Goal: Transaction & Acquisition: Download file/media

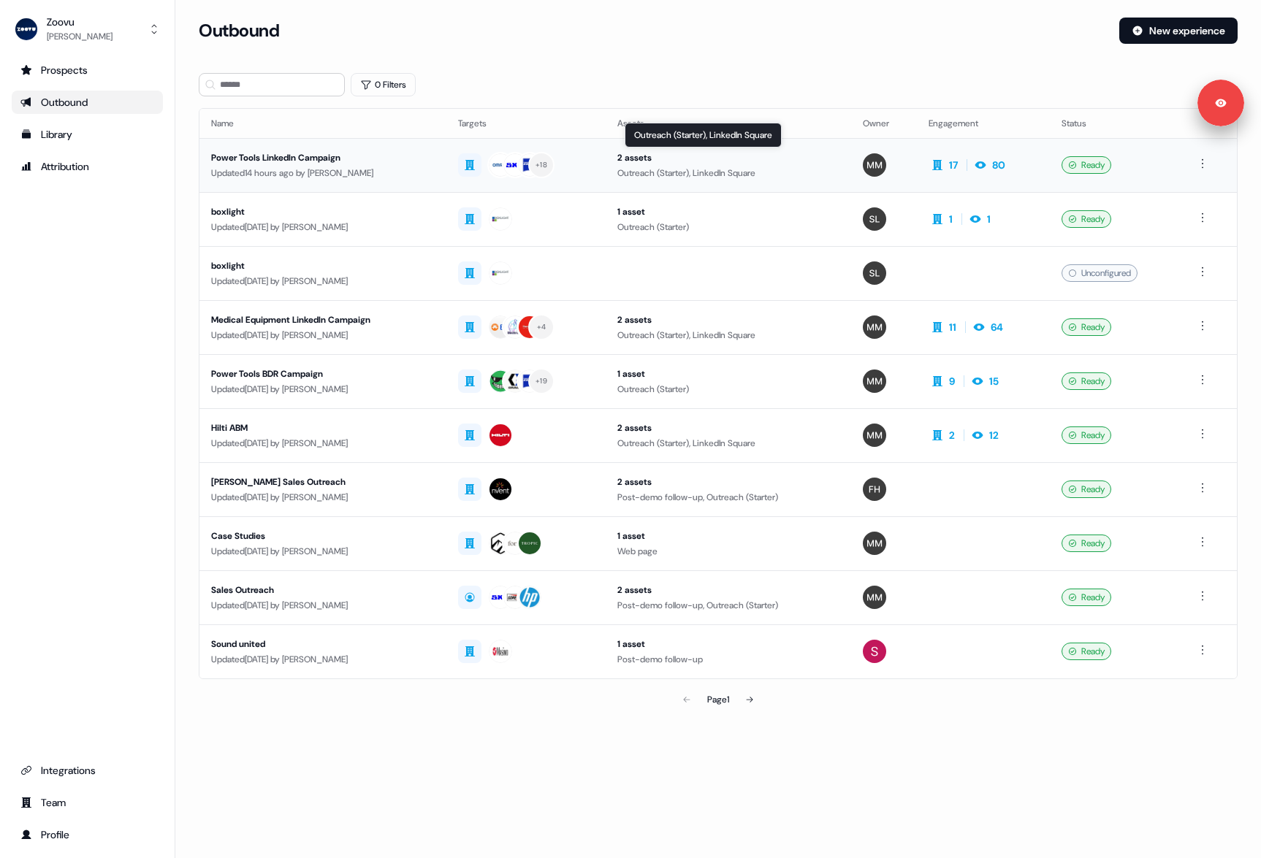
click at [711, 173] on div "Outreach (Starter), LinkedIn Square" at bounding box center [727, 173] width 221 height 15
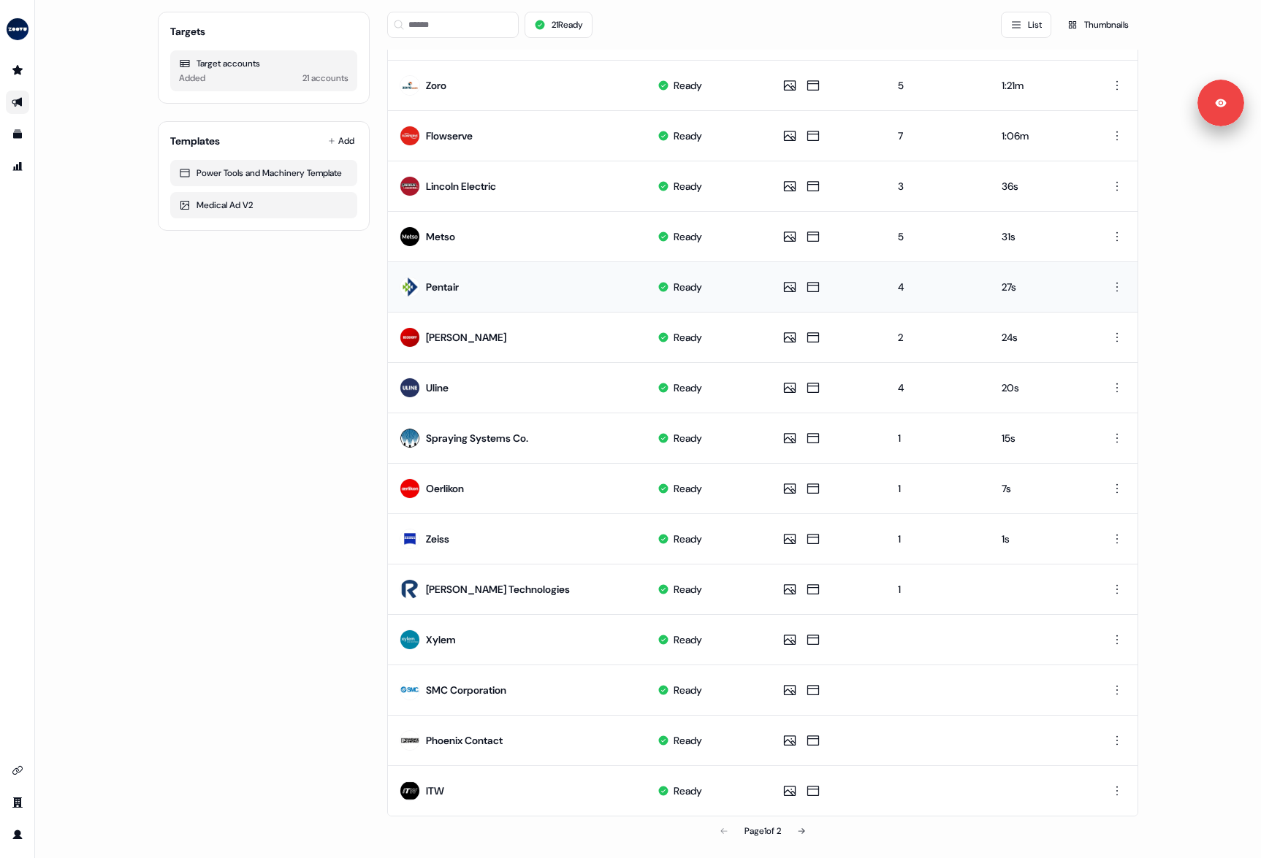
scroll to position [392, 0]
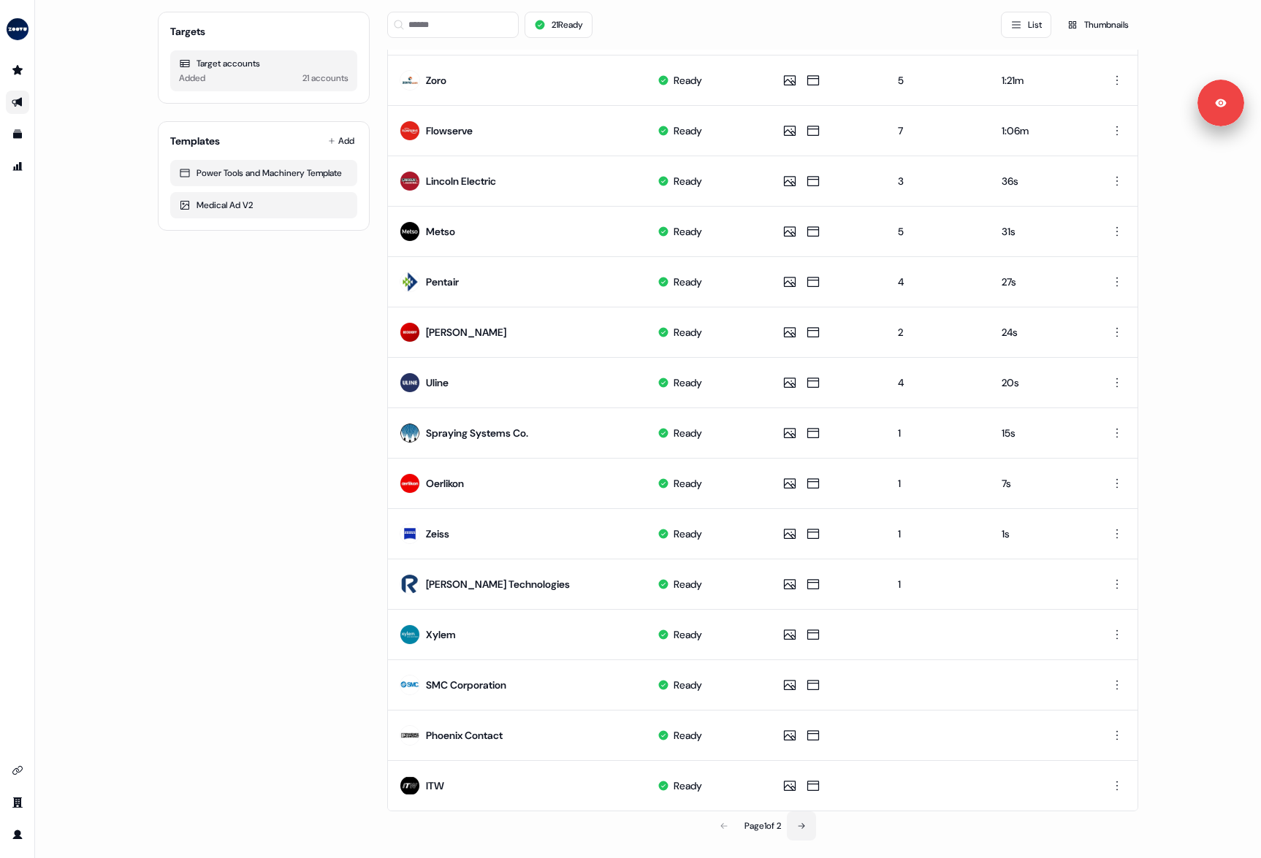
click at [804, 822] on icon at bounding box center [801, 826] width 9 height 9
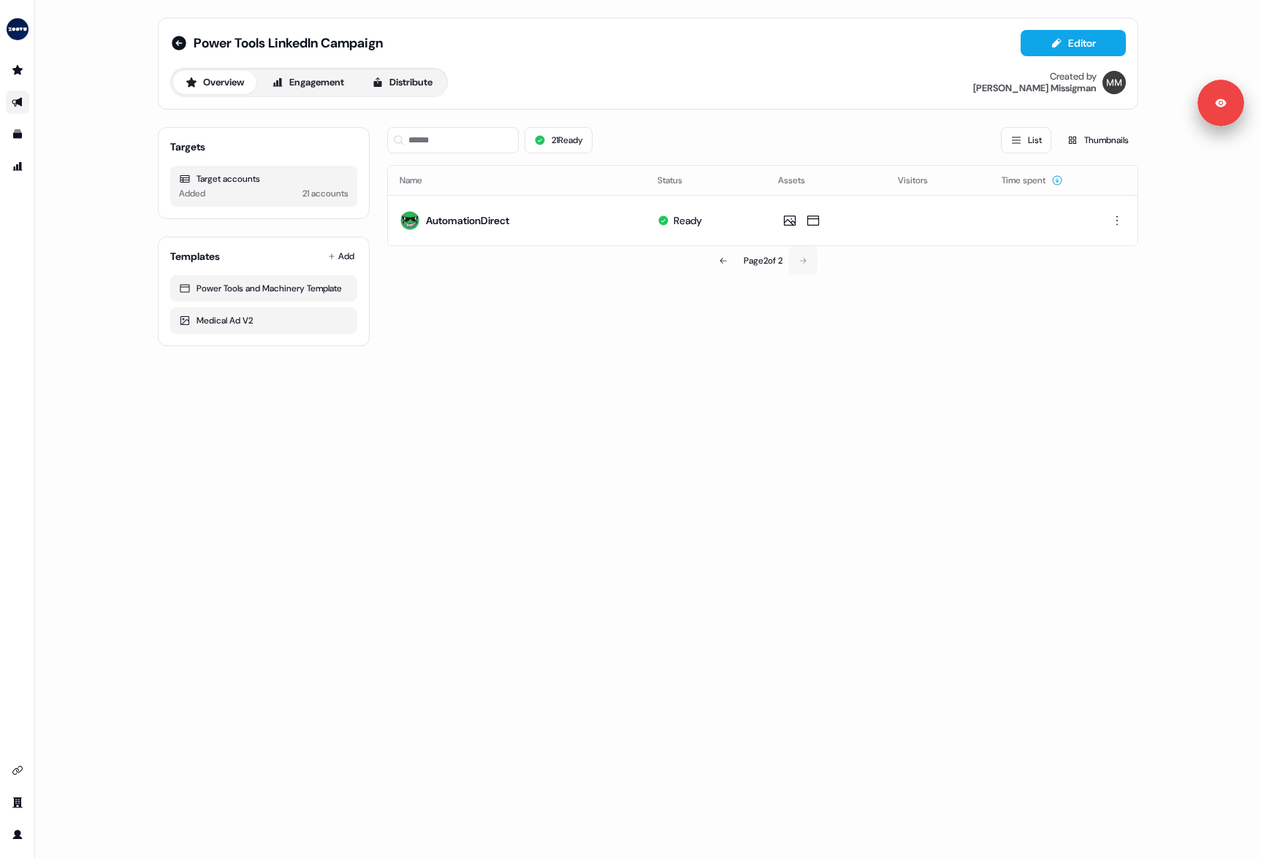
scroll to position [0, 0]
click at [721, 263] on icon at bounding box center [723, 260] width 9 height 9
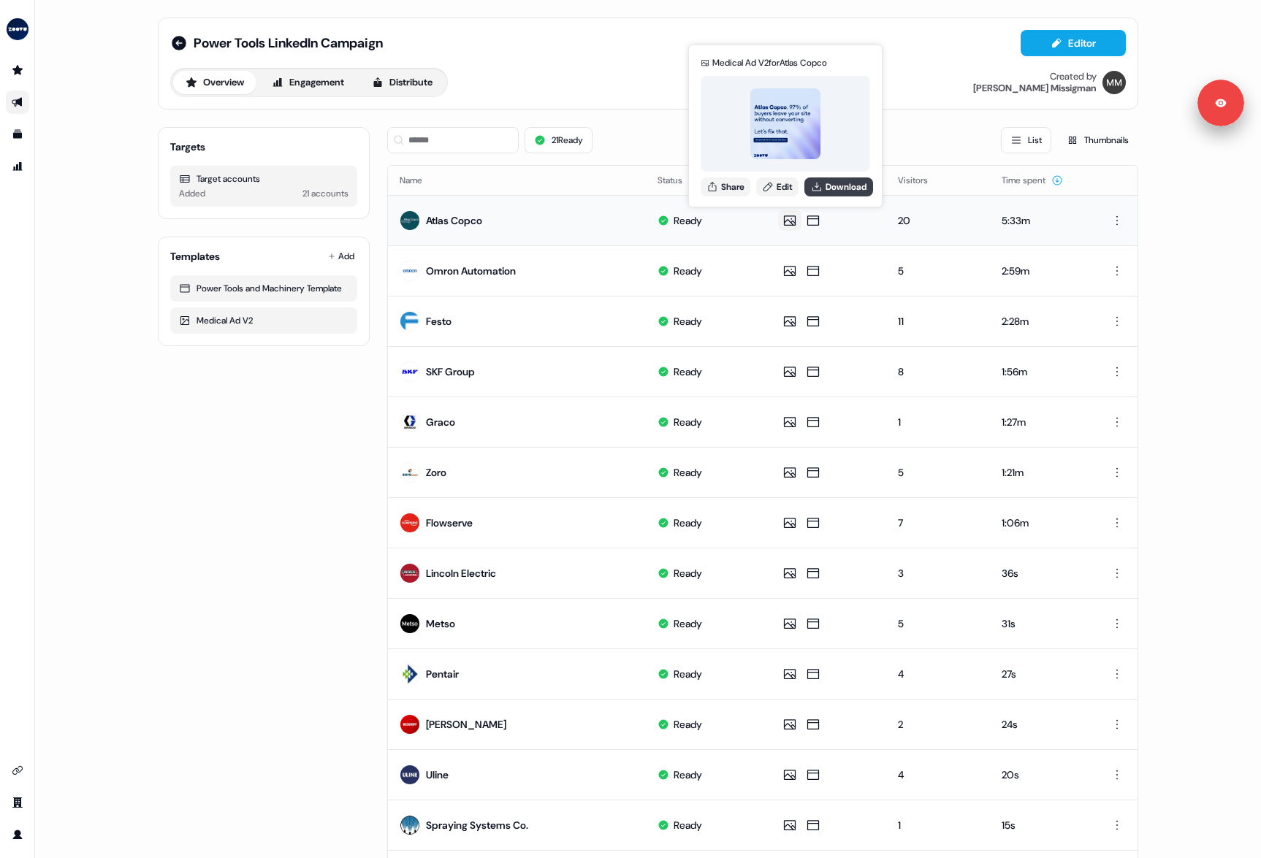
click at [828, 192] on button "Download" at bounding box center [838, 187] width 69 height 19
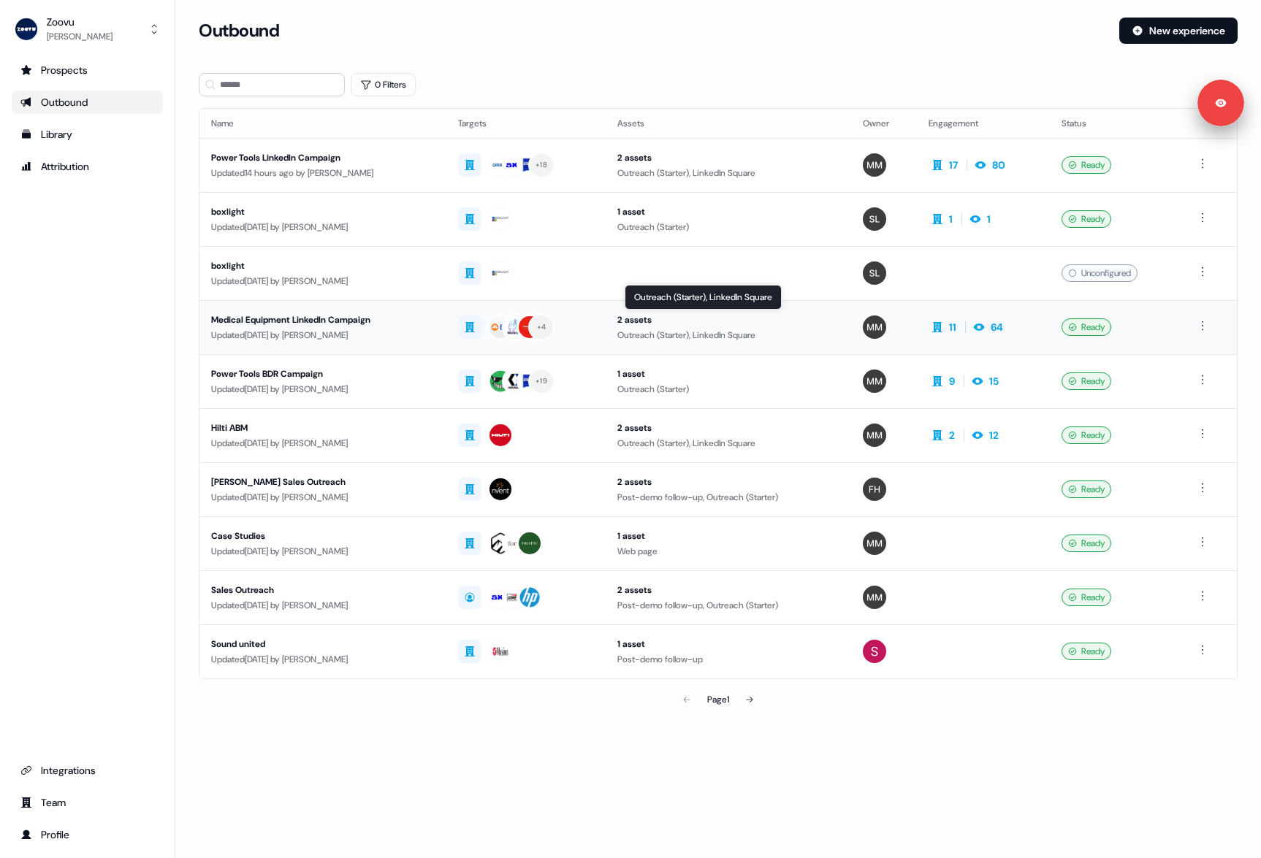
click at [686, 336] on div "Outreach (Starter), LinkedIn Square" at bounding box center [727, 335] width 221 height 15
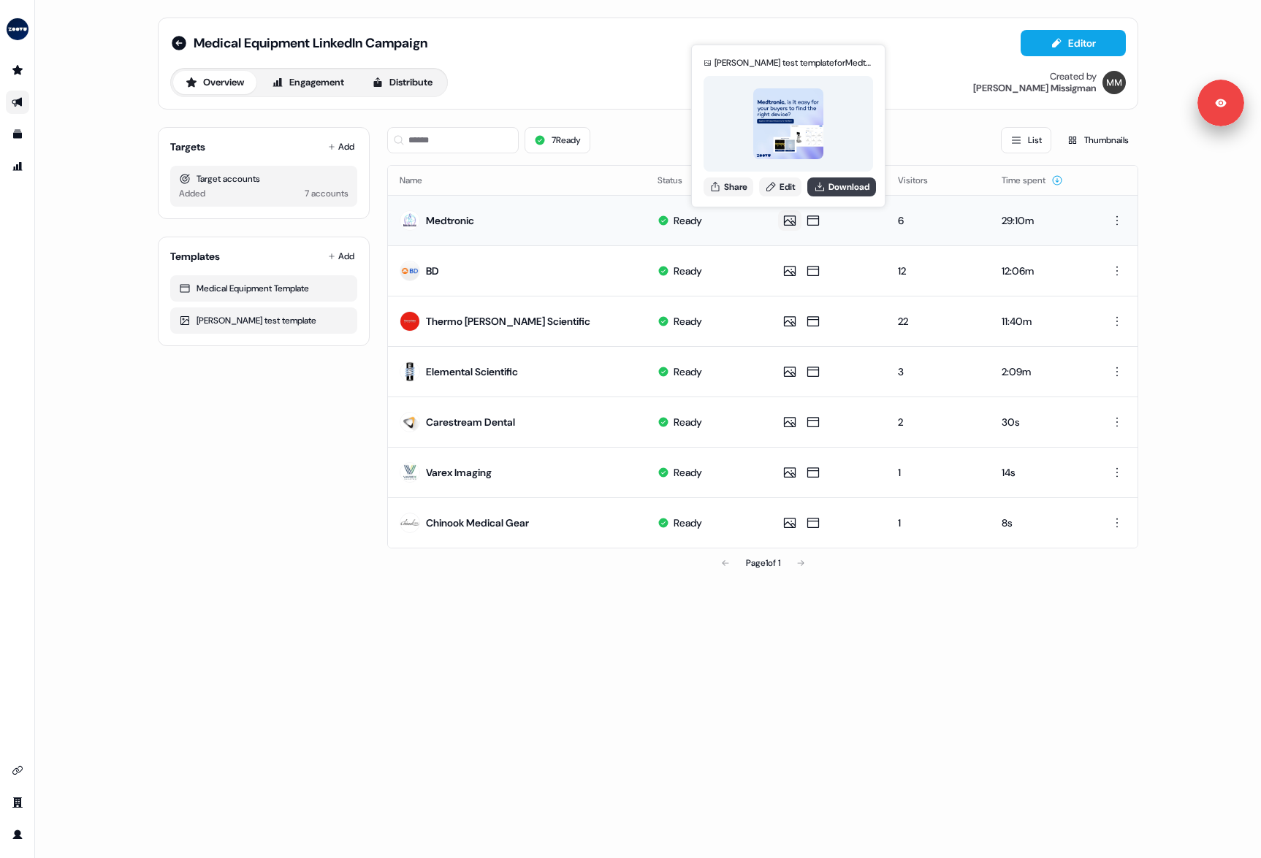
click at [833, 189] on button "Download" at bounding box center [841, 187] width 69 height 19
